Goal: Task Accomplishment & Management: Use online tool/utility

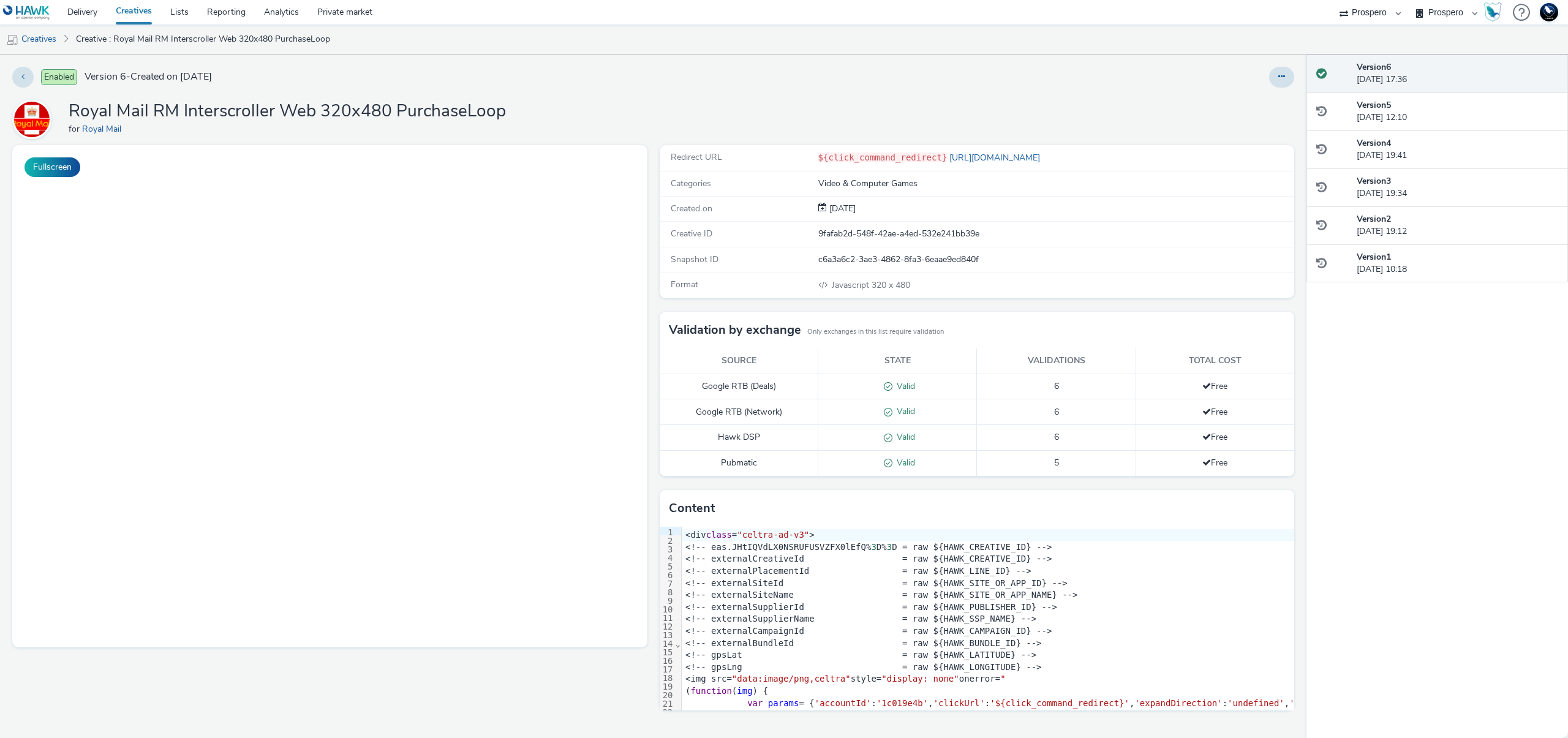
select select "47c37c18-910e-43a3-bb91-a2beb2847406"
select select "b1b940d3-d05b-48b5-821e-f328c33b988b"
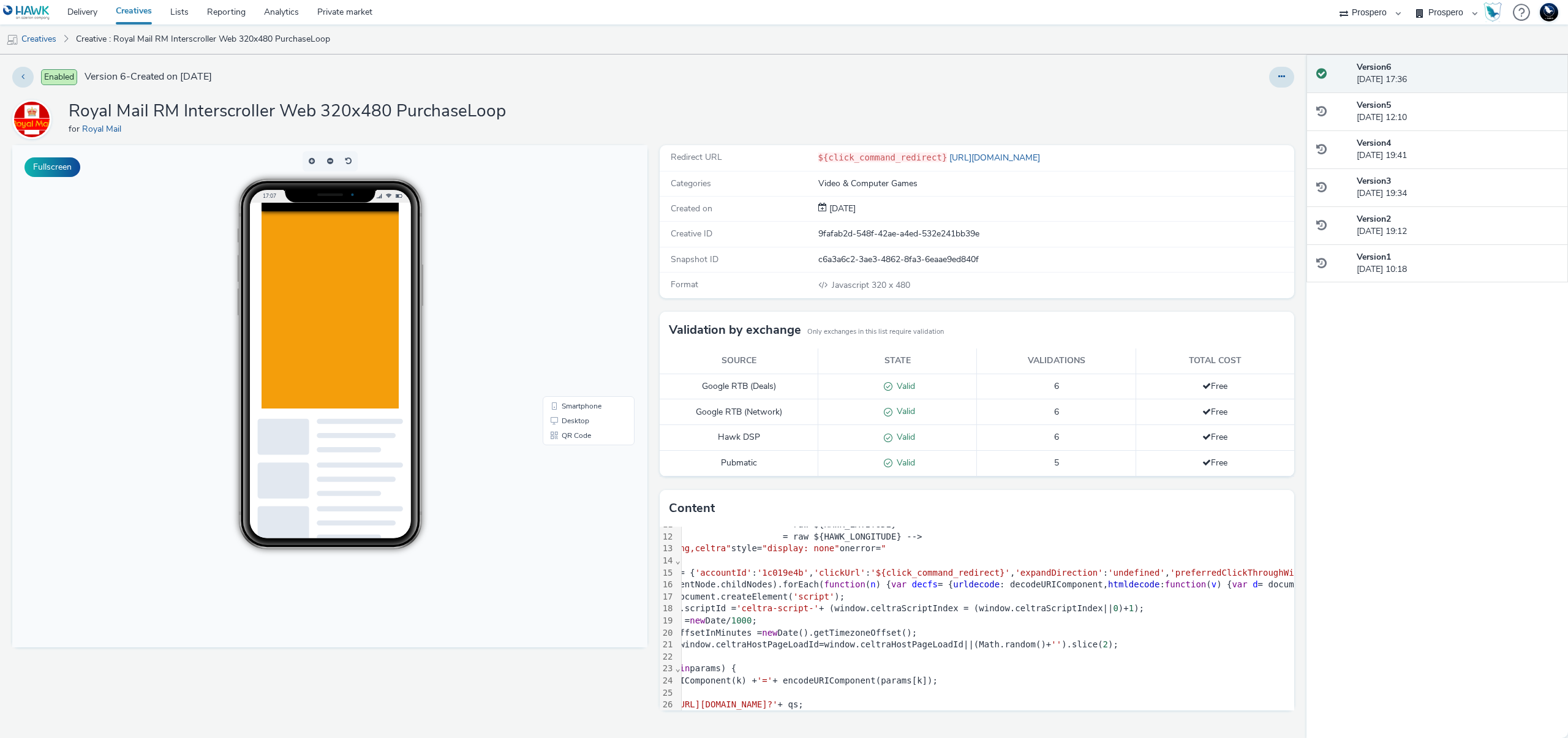
click at [333, 345] on div at bounding box center [1045, 572] width 1568 height 739
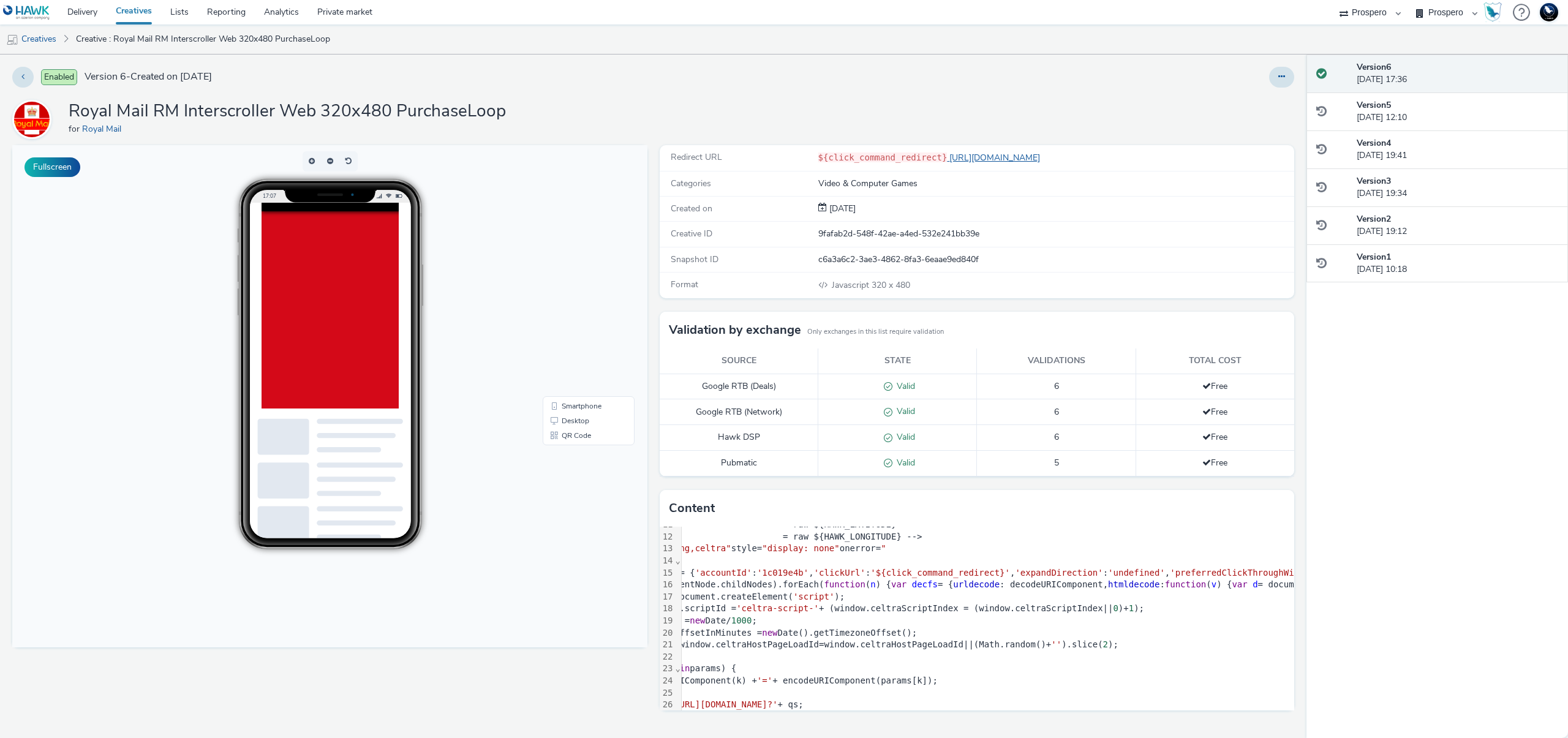
click at [1045, 157] on link "[URL][DOMAIN_NAME]" at bounding box center [996, 158] width 98 height 11
click at [705, 160] on span "Redirect URL" at bounding box center [697, 157] width 52 height 11
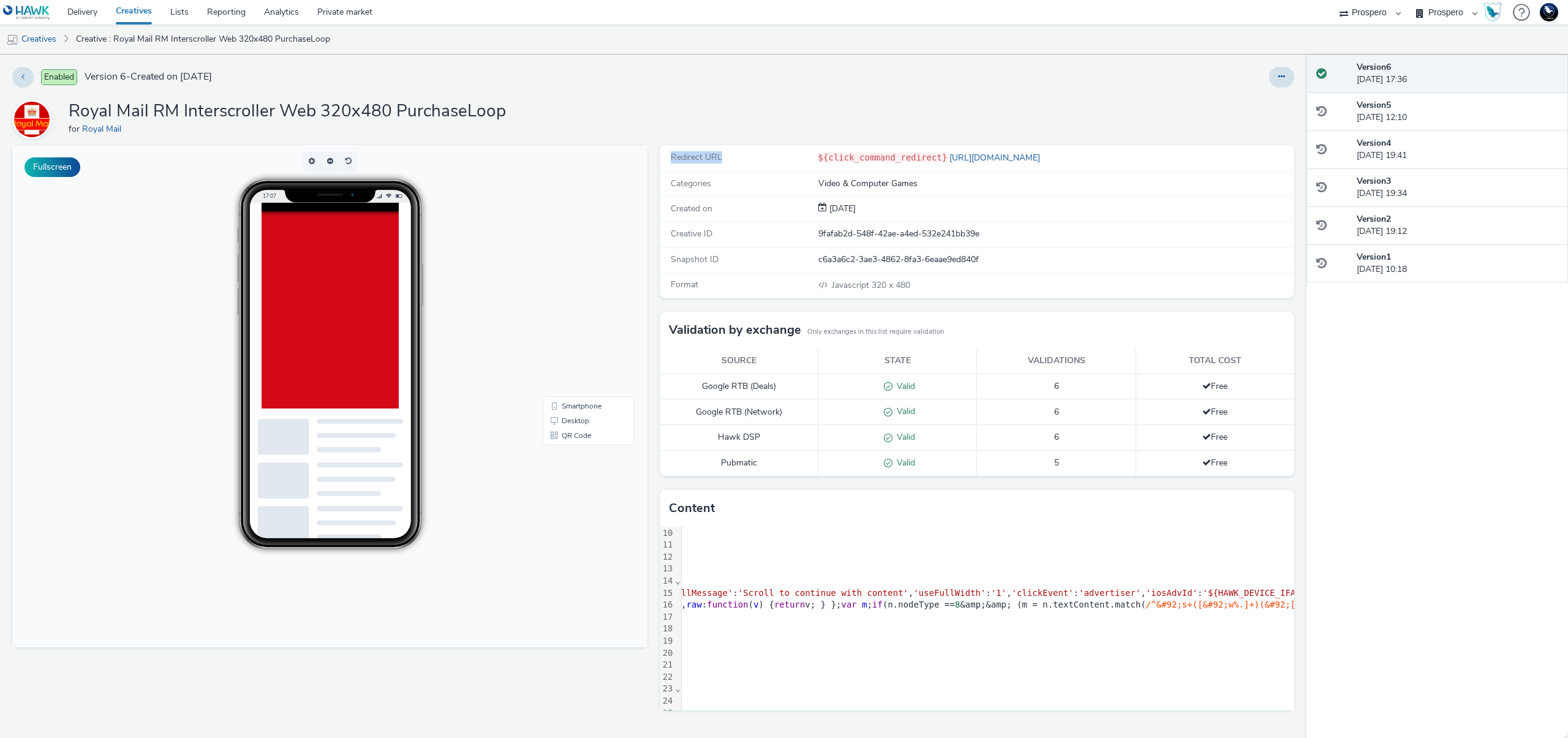
scroll to position [110, 1406]
drag, startPoint x: 1051, startPoint y: 711, endPoint x: 1061, endPoint y: 705, distance: 11.7
click at [1060, 706] on div "Redirect URL ${click_command_redirect} [URL][DOMAIN_NAME] Categories Video & Co…" at bounding box center [975, 441] width 642 height 592
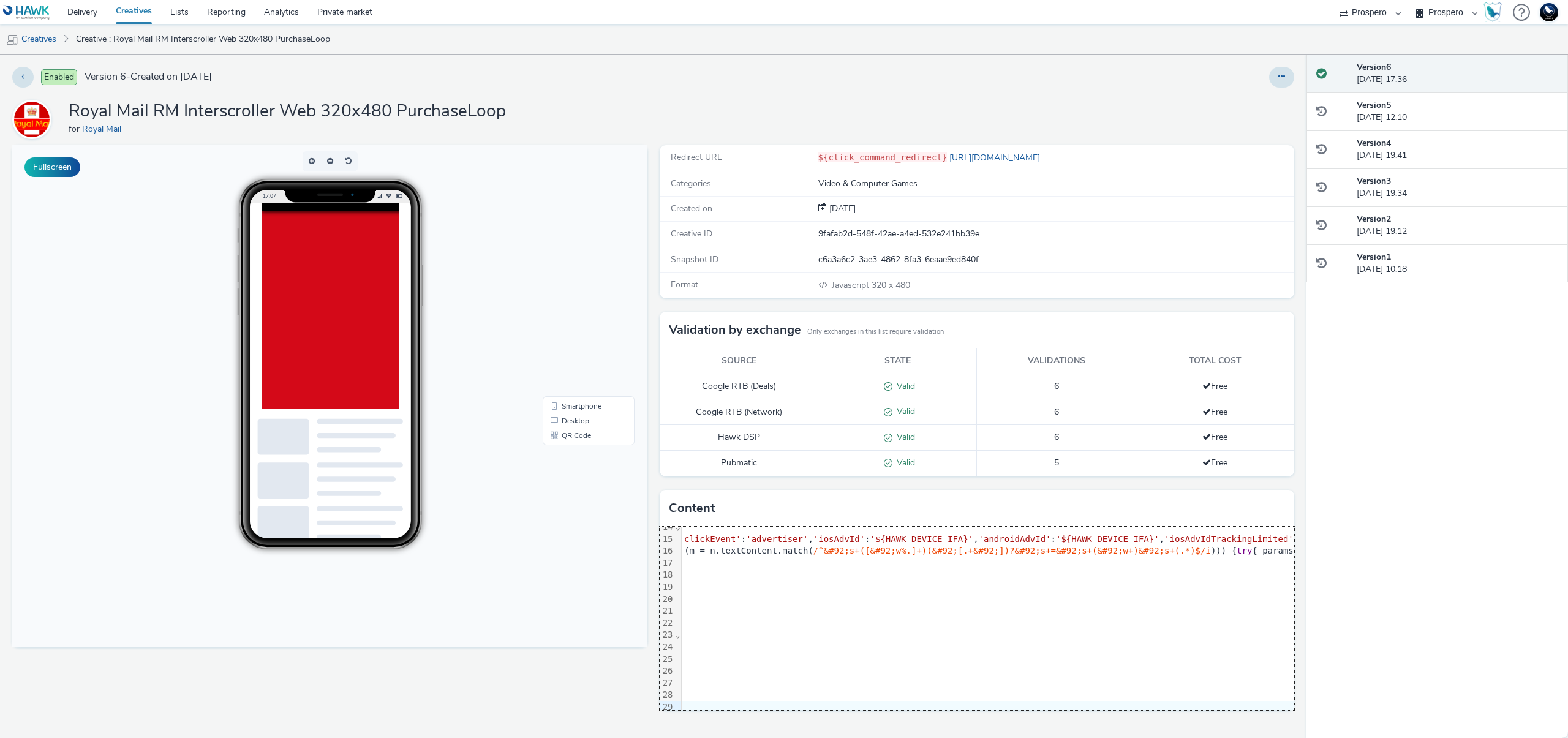
scroll to position [164, 2262]
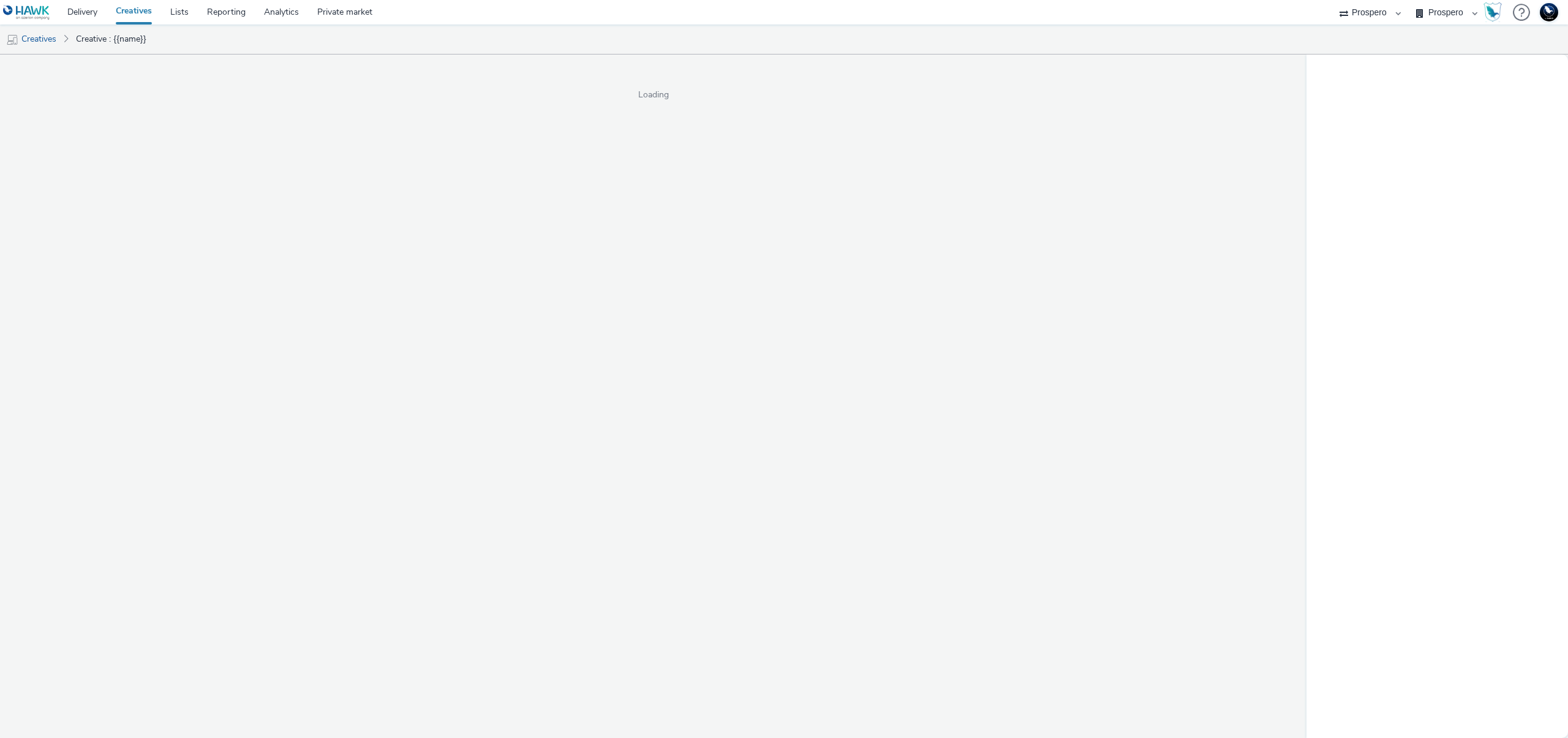
select select "47c37c18-910e-43a3-bb91-a2beb2847406"
select select "b1b940d3-d05b-48b5-821e-f328c33b988b"
